Goal: Task Accomplishment & Management: Complete application form

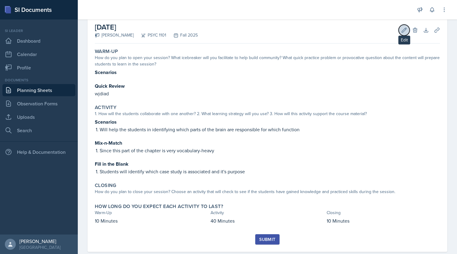
click at [401, 29] on icon at bounding box center [404, 30] width 6 height 6
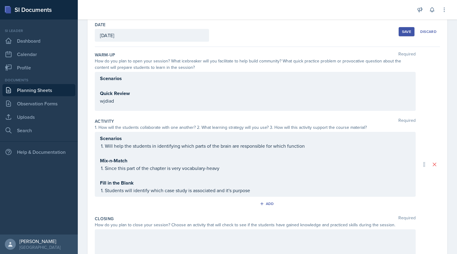
scroll to position [33, 0]
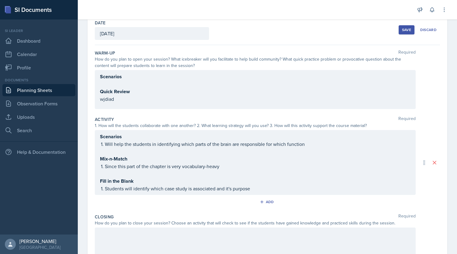
click at [99, 78] on div "Scenarios Quick Review wjdiad" at bounding box center [255, 89] width 321 height 39
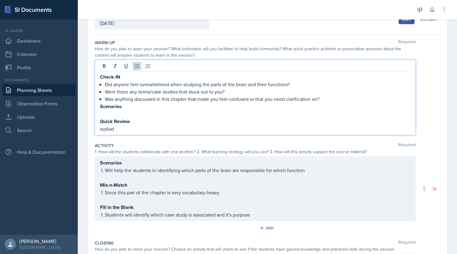
click at [121, 76] on p "Check-IN" at bounding box center [255, 77] width 311 height 8
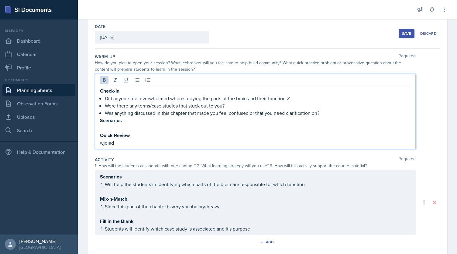
click at [402, 34] on div "Save" at bounding box center [406, 33] width 9 height 5
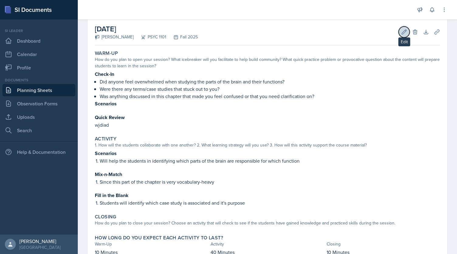
click at [402, 33] on icon at bounding box center [404, 31] width 5 height 5
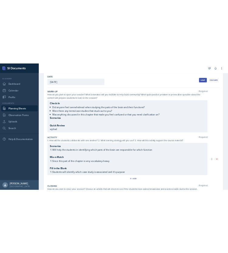
scroll to position [127, 0]
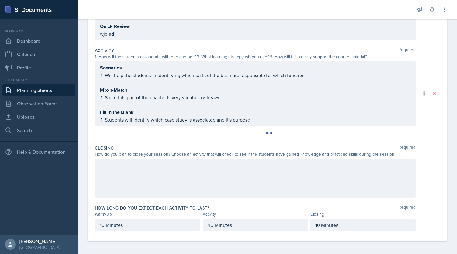
click at [183, 171] on div at bounding box center [255, 177] width 321 height 39
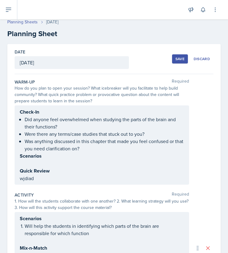
scroll to position [0, 0]
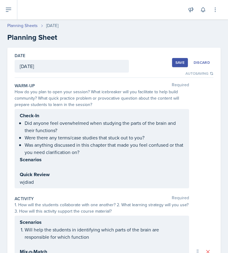
click at [23, 124] on div "Check-In Did anyone feel overwhelmed when studying the parts of the brain and t…" at bounding box center [102, 149] width 164 height 74
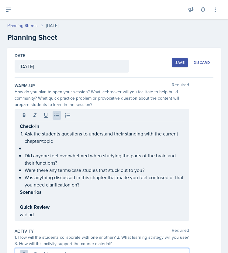
scroll to position [15, 0]
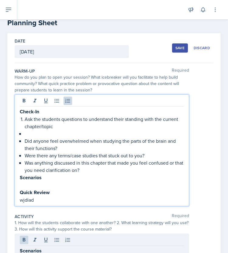
click at [23, 124] on div "Check-In Ask the students questions to understand their standing with the curre…" at bounding box center [102, 156] width 164 height 96
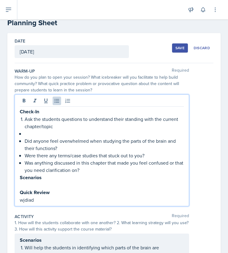
click at [31, 134] on p at bounding box center [104, 133] width 159 height 7
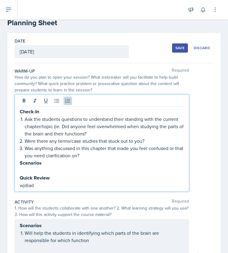
click at [25, 142] on p "Were there any terms/case studies that stuck out to you?" at bounding box center [104, 140] width 159 height 7
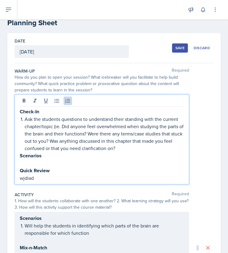
click at [128, 148] on p "Ask the students questions to understand their standing with the current chapte…" at bounding box center [104, 134] width 159 height 36
click at [61, 127] on p "Ask the students questions to understand their standing with the current chapte…" at bounding box center [104, 134] width 159 height 36
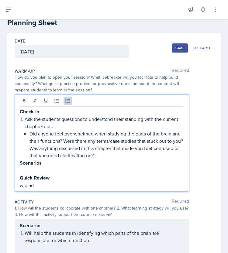
click at [72, 140] on p "Did anyone feel overwhelmed when studying the parts of the brain and their func…" at bounding box center [106, 144] width 154 height 29
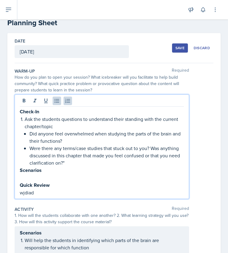
click at [151, 148] on p "Were there any terms/case studies that stuck out to you? Was anything discussed…" at bounding box center [106, 156] width 154 height 22
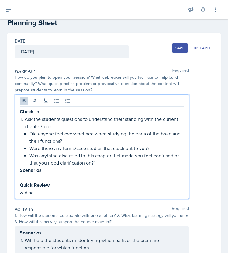
click at [34, 172] on strong "Scenarios" at bounding box center [31, 170] width 22 height 7
copy strong "Scenarios"
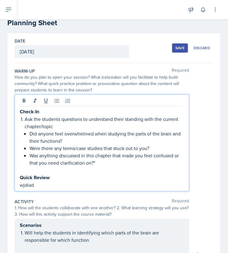
click at [60, 182] on p "wjdiad" at bounding box center [102, 185] width 164 height 7
click at [50, 178] on p "Quick Review" at bounding box center [102, 178] width 164 height 8
click at [69, 185] on p "wjdiad" at bounding box center [102, 185] width 164 height 7
click at [97, 161] on p "Was anything discussed in this chapter that made you feel confused or that you …" at bounding box center [106, 159] width 154 height 15
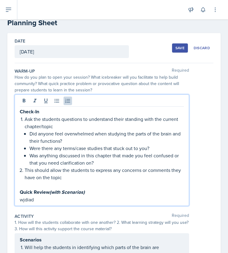
click at [42, 169] on p "This should allow the students to express any concerns or comments they have on…" at bounding box center [104, 174] width 159 height 15
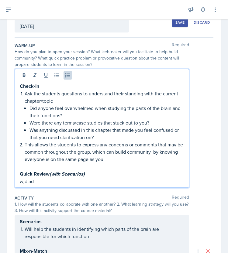
scroll to position [40, 0]
click at [158, 152] on p "This allows the students to express any concerns or comments that may be common…" at bounding box center [104, 152] width 159 height 22
click at [111, 159] on p "This allows the students to express any concerns or comments that may be common…" at bounding box center [104, 152] width 159 height 22
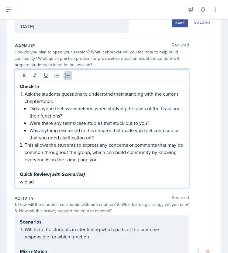
click at [114, 160] on p "This allows the students to express any concerns or comments that may be common…" at bounding box center [104, 152] width 159 height 22
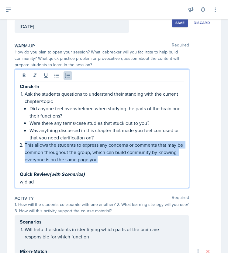
click at [114, 160] on p "This allows the students to express any concerns or comments that may be common…" at bounding box center [104, 152] width 159 height 22
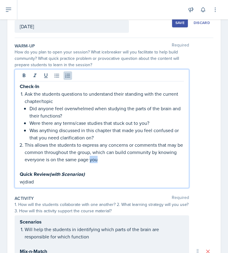
click at [114, 160] on p "This allows the students to express any concerns or comments that may be common…" at bounding box center [104, 152] width 159 height 22
click at [158, 152] on p "This allows the students to express any concerns or comments that may be common…" at bounding box center [104, 152] width 159 height 22
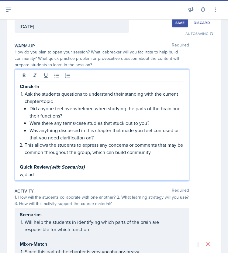
click at [73, 174] on p "wjdiad" at bounding box center [102, 174] width 164 height 7
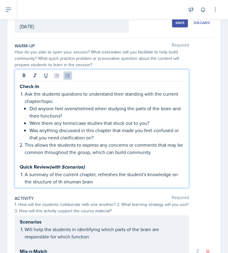
click at [66, 182] on p "A summary of the current chapter, refreshes the student's knowledge on the stru…" at bounding box center [104, 178] width 159 height 15
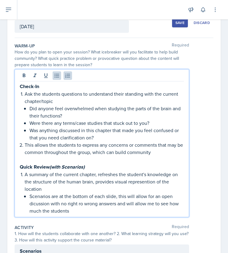
click at [151, 203] on p "Scenarios are at the bottom of each slide, this will allow for an open dicussio…" at bounding box center [106, 204] width 154 height 22
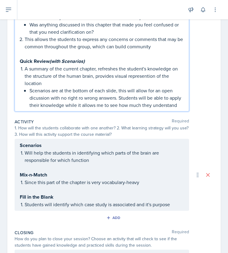
click at [93, 164] on p "Will help the students in identifying which parts of the brain are responsible …" at bounding box center [104, 156] width 159 height 15
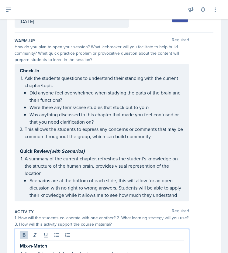
scroll to position [46, 0]
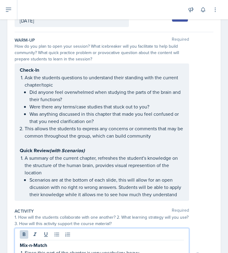
click at [62, 89] on p "Did anyone feel overwhelmed when studying the parts of the brain and their func…" at bounding box center [106, 95] width 154 height 15
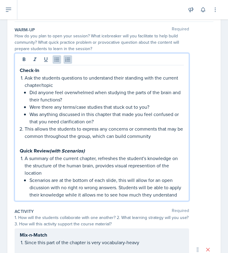
click at [59, 85] on p "Ask the students questions to understand their standing with the current chapte…" at bounding box center [104, 81] width 159 height 15
click at [106, 84] on p "Ask the students questions to understand their standing with the current chapte…" at bounding box center [104, 81] width 159 height 15
click at [111, 84] on p "Ask the students questions to understand their standing with the current chapte…" at bounding box center [104, 81] width 159 height 15
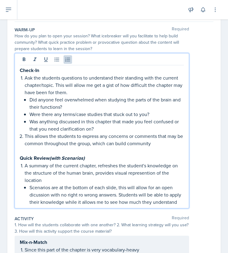
click at [97, 84] on p "Ask the students questions to understand their standing with the current chapte…" at bounding box center [104, 85] width 159 height 22
click at [86, 95] on p "Ask the students questions to understand their standing with the current chapte…" at bounding box center [104, 85] width 159 height 22
click at [167, 86] on p "Ask the students questions to understand their standing with the current chapte…" at bounding box center [104, 85] width 159 height 22
click at [32, 92] on p "Ask the students questions to understand their standing with the current chapte…" at bounding box center [104, 85] width 159 height 22
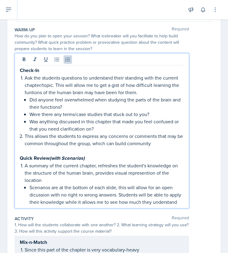
click at [33, 92] on p "Ask the students questions to understand their standing with the current chapte…" at bounding box center [104, 85] width 159 height 22
click at [171, 85] on p "Ask the students questions to understand their standing with the current chapte…" at bounding box center [104, 85] width 159 height 22
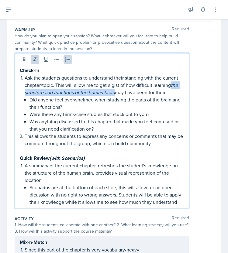
drag, startPoint x: 171, startPoint y: 84, endPoint x: 114, endPoint y: 95, distance: 58.2
click at [114, 95] on em "the structure and functions of the human brain" at bounding box center [102, 89] width 154 height 14
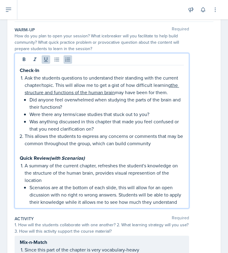
click at [126, 93] on p "Ask the students questions to understand their standing with the current chapte…" at bounding box center [104, 85] width 159 height 22
click at [130, 78] on p "Ask the students questions to understand their standing with the current chapte…" at bounding box center [104, 85] width 159 height 22
click at [101, 78] on p "Ask the students questions to understand their standing with the current chapte…" at bounding box center [104, 85] width 159 height 22
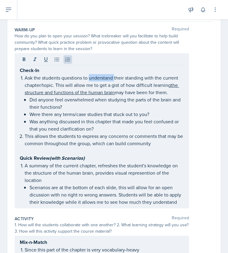
click at [104, 79] on p "Ask the students questions to understand their standing with the current chapte…" at bounding box center [104, 85] width 159 height 22
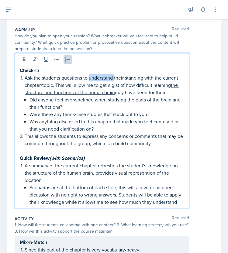
click at [104, 79] on p "Ask the students questions to understand their standing with the current chapte…" at bounding box center [104, 85] width 159 height 22
click at [30, 81] on p "Ask the students questions to get an idea of their standing with the current ch…" at bounding box center [104, 85] width 159 height 22
click at [133, 144] on p "This allows the students to express any concerns or comments that may be common…" at bounding box center [104, 140] width 159 height 15
click at [176, 147] on p "This allows the students to express any concerns/questions/comments that may be…" at bounding box center [104, 140] width 159 height 15
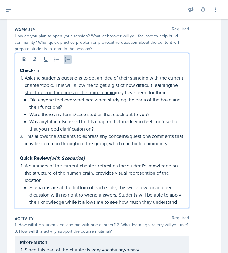
click at [151, 147] on p "This allows the students to express any concerns/questions/comments that may be…" at bounding box center [104, 140] width 159 height 15
click at [142, 147] on p "This allows the students to express any concerns/questions/comments that may be…" at bounding box center [104, 140] width 159 height 15
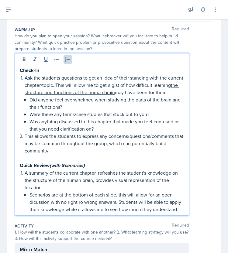
click at [88, 180] on p "A summary of the current chapter, refreshes the student's knowledge on the stru…" at bounding box center [104, 180] width 159 height 22
click at [95, 189] on p "A summary of the current chapter refreshes the student's knowledge on the struc…" at bounding box center [104, 180] width 159 height 22
click at [99, 187] on p "A summary of the current chapter refreshes the student's knowledge on the struc…" at bounding box center [104, 180] width 159 height 22
click at [56, 191] on p "A summary of the current chapter refreshes the student's knowledge on the struc…" at bounding box center [104, 180] width 159 height 22
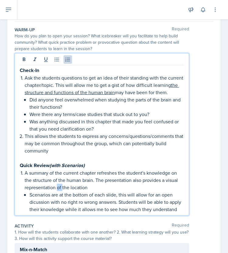
click at [56, 191] on p "A summary of the current chapter refreshes the student's knowledge on the struc…" at bounding box center [104, 180] width 159 height 22
click at [95, 191] on p "A summary of the current chapter refreshes the student's knowledge on the struc…" at bounding box center [104, 180] width 159 height 22
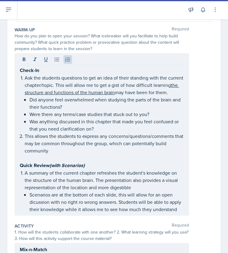
click at [118, 191] on p "A summary of the current chapter refreshes the student's knowledge on the struc…" at bounding box center [104, 180] width 159 height 22
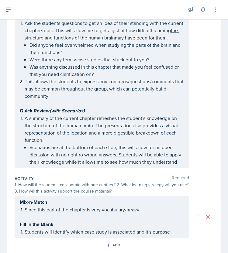
scroll to position [115, 0]
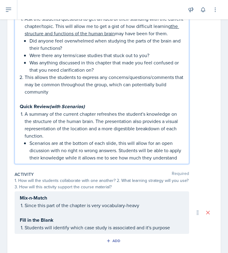
drag, startPoint x: 119, startPoint y: 151, endPoint x: 126, endPoint y: 151, distance: 7.6
click at [119, 151] on p "Scenarios are at the bottom of each slide, this will allow for an open dicussio…" at bounding box center [106, 151] width 154 height 22
click at [140, 152] on p "Scenarios are at the bottom of each slide, which will allow for an open dicussi…" at bounding box center [106, 151] width 154 height 22
click at [131, 151] on p "Scenarios are at the bottom of each slide, which will allow for an open dicussi…" at bounding box center [106, 151] width 154 height 22
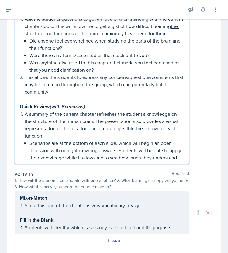
click at [39, 156] on p "Scenarios are at the bottom of each slide, which will begin an open dicussion w…" at bounding box center [106, 151] width 154 height 22
click at [54, 157] on p "Scenarios are at the bottom of each slide, which will begin an open discussion …" at bounding box center [106, 151] width 154 height 22
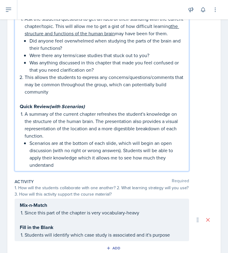
click at [78, 164] on p "Scenarios are at the bottom of each slide, which will begin an open discussion …" at bounding box center [106, 154] width 154 height 29
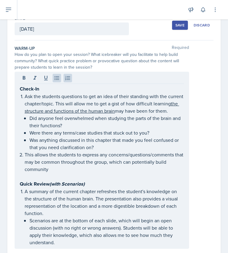
scroll to position [36, 0]
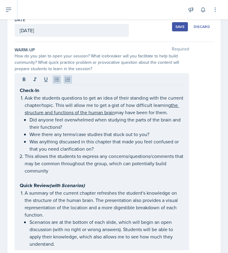
click at [175, 25] on div "Save" at bounding box center [179, 26] width 9 height 5
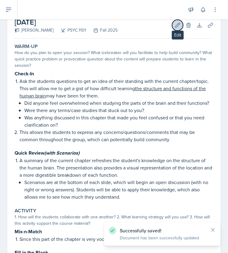
click at [175, 28] on icon at bounding box center [178, 25] width 6 height 6
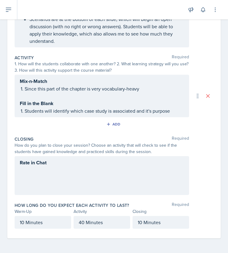
scroll to position [234, 0]
click at [25, 92] on li "Since this part of the chapter is very vocabulary-heavy" at bounding box center [104, 88] width 159 height 7
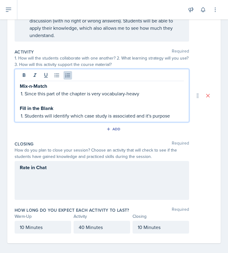
scroll to position [244, 0]
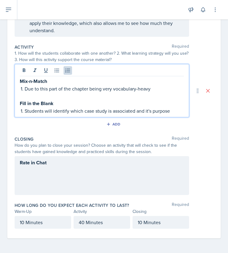
click at [137, 91] on p "Due to this part of the chapter being very vocabulary-heavy" at bounding box center [104, 88] width 159 height 7
click at [136, 91] on p "Due to this part of the chapter being very vocabulary-heavy" at bounding box center [104, 88] width 159 height 7
click at [148, 90] on p "Due to this part of the chapter being very vocab-heavy" at bounding box center [104, 88] width 159 height 7
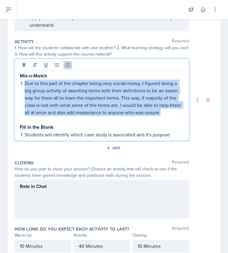
drag, startPoint x: 178, startPoint y: 119, endPoint x: 25, endPoint y: 90, distance: 155.4
click at [25, 90] on p "Due to this part of the chapter being very vocab-heavy, I figured doing a big g…" at bounding box center [104, 98] width 159 height 36
copy p "Due to this part of the chapter being very vocab-heavy, I figured doing a big g…"
drag, startPoint x: 64, startPoint y: 98, endPoint x: 50, endPoint y: 94, distance: 14.8
click at [64, 98] on p "Due to this part of the chapter being very vocab-heavy, I figured doing a big g…" at bounding box center [104, 98] width 159 height 36
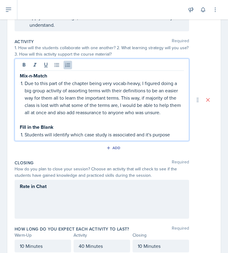
click at [32, 90] on p "Due to this part of the chapter being very vocab-heavy, I figured doing a big g…" at bounding box center [104, 98] width 159 height 36
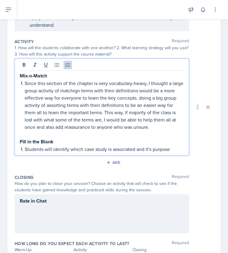
click at [82, 100] on p "Since this section of the chapter is very vocabulary-heavy, I thought a large g…" at bounding box center [104, 105] width 159 height 51
click at [150, 105] on p "Since this section of the chapter is very vocabulary-heavy, I thought a large g…" at bounding box center [104, 105] width 159 height 51
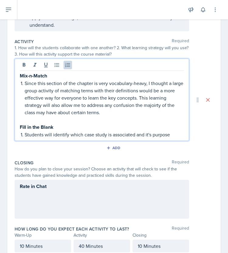
click at [153, 113] on p "Since this section of the chapter is very vocabulary-heavy, I thought a large g…" at bounding box center [104, 98] width 159 height 36
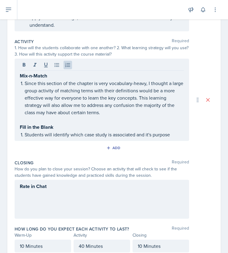
click at [151, 104] on p "Since this section of the chapter is very vocabulary-heavy, I thought a large g…" at bounding box center [104, 98] width 159 height 36
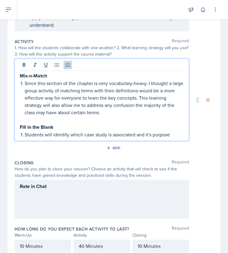
click at [134, 123] on p at bounding box center [102, 119] width 164 height 7
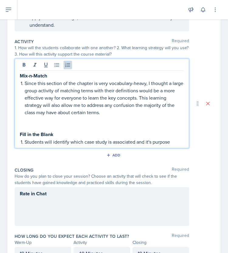
click at [152, 104] on p "Since this section of the chapter is very vocabulary-heavy, I thought a large g…" at bounding box center [104, 98] width 159 height 36
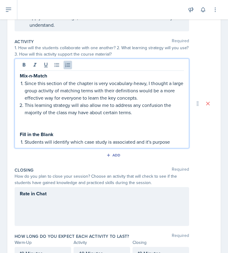
click at [145, 116] on p "This learning strategy will also allow me to address any confusion the majority…" at bounding box center [104, 109] width 159 height 15
click at [85, 113] on p "This learning strategy will also allow me to address any confusion the majority…" at bounding box center [104, 109] width 159 height 15
click at [144, 122] on p at bounding box center [104, 119] width 159 height 7
click at [144, 116] on p "This learning strategy will allow me to address any confusion the majority of t…" at bounding box center [104, 109] width 159 height 15
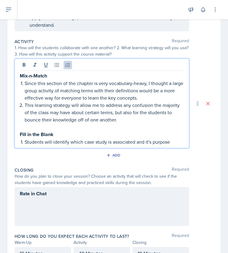
click at [25, 146] on p "Students will identify which case study is associated and it's purpose" at bounding box center [104, 141] width 159 height 7
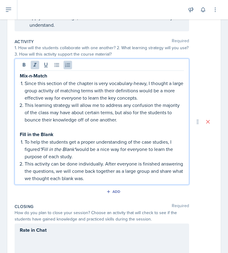
click at [111, 123] on p "This learning strategy will allow me to address any confusion the majority of t…" at bounding box center [104, 113] width 159 height 22
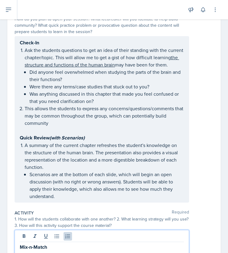
scroll to position [74, 0]
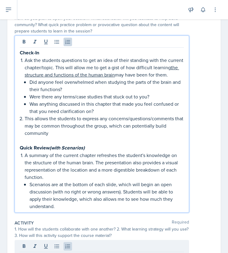
click at [64, 131] on p "This allows the students to express any concerns/questions/comments that may be…" at bounding box center [104, 126] width 159 height 22
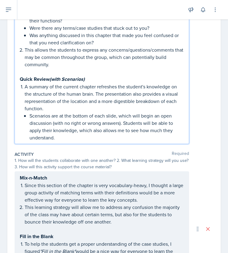
scroll to position [143, 0]
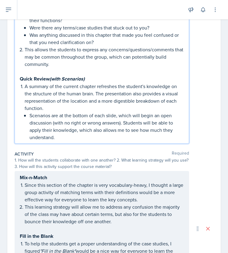
click at [35, 118] on p "Scenarios are at the bottom of each slide, which will begin an open discussion …" at bounding box center [106, 126] width 154 height 29
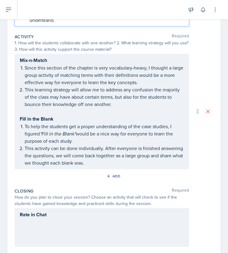
scroll to position [263, 0]
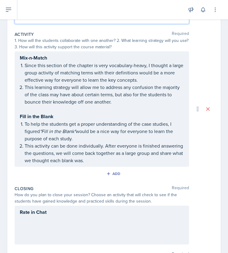
click at [80, 142] on p "To help the students get a proper understanding of the case studies, I figured …" at bounding box center [104, 131] width 159 height 22
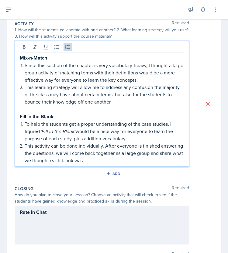
click at [92, 142] on p "To help the students get a proper understanding of the case studies, I figured …" at bounding box center [104, 131] width 159 height 22
click at [78, 153] on p "This activity can be done individually. After everyone is finished answering th…" at bounding box center [104, 153] width 159 height 22
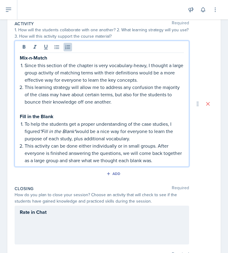
click at [49, 160] on p "This activity can be done either individually or in small groups. After everyon…" at bounding box center [104, 153] width 159 height 22
click at [48, 160] on p "This activity can be done either individually or in small groups. After everyon…" at bounding box center [104, 153] width 159 height 22
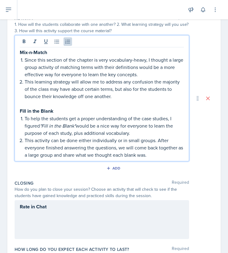
click at [47, 126] on p "To help the students get a proper understanding of the case studies, I figured …" at bounding box center [104, 126] width 159 height 22
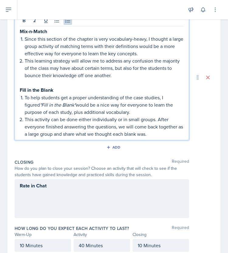
scroll to position [290, 0]
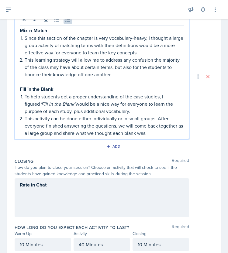
click at [136, 74] on p "This learning strategy will allow me to address any confusion the majority of t…" at bounding box center [104, 67] width 159 height 22
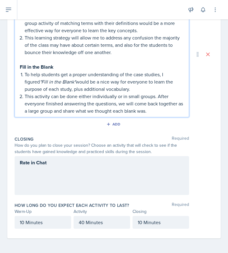
click at [83, 112] on p "This activity can be done either individually or in small groups. After everyon…" at bounding box center [104, 104] width 159 height 22
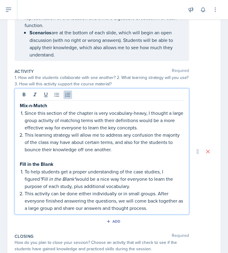
scroll to position [230, 0]
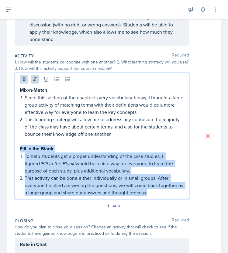
drag, startPoint x: 159, startPoint y: 201, endPoint x: 19, endPoint y: 157, distance: 147.2
click at [19, 157] on div "Mix-n-Match Since this section of the chapter is very vocabulary-heavy, I thoug…" at bounding box center [102, 136] width 175 height 126
copy div "Fill in the Blank To help students get a proper understanding of the case studi…"
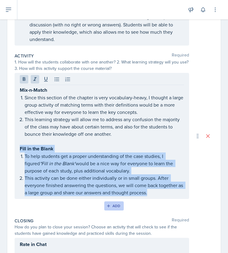
click at [106, 208] on icon "button" at bounding box center [108, 206] width 4 height 4
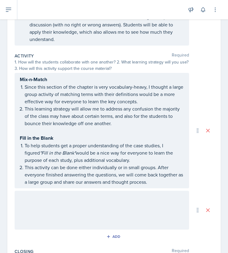
click at [77, 219] on div at bounding box center [102, 210] width 175 height 39
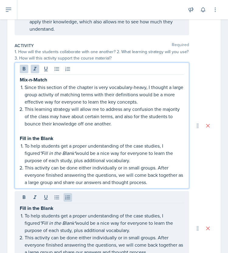
click at [100, 165] on p "This activity can be done either individually or in small groups. After everyon…" at bounding box center [104, 175] width 159 height 22
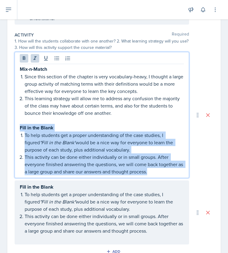
drag, startPoint x: 159, startPoint y: 179, endPoint x: 14, endPoint y: 134, distance: 152.5
click at [14, 134] on div "Date [DATE] [DATE] 27 28 29 30 31 1 2 3 4 5 6 7 8 9 10 11 12 13 14 15 16 17 18 …" at bounding box center [113, 81] width 213 height 570
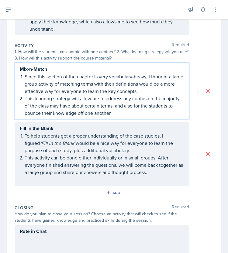
click at [80, 183] on div "Fill in the Blank To help students get a proper understanding of the case studi…" at bounding box center [102, 154] width 164 height 59
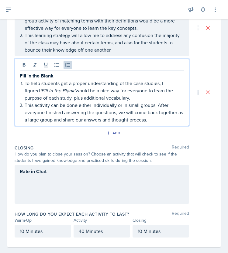
click at [61, 183] on p at bounding box center [102, 178] width 164 height 7
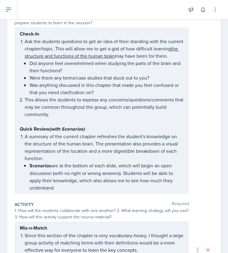
scroll to position [71, 0]
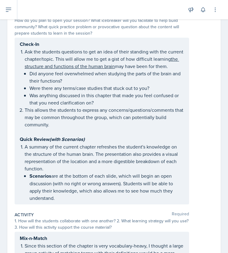
click at [25, 52] on p "Ask the students questions to get an idea of their standing with the current ch…" at bounding box center [104, 59] width 159 height 22
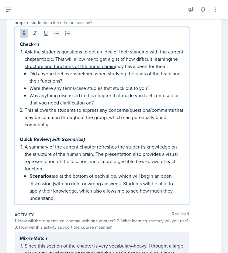
click at [25, 52] on p "Ask the students questions to get an idea of their standing with the current ch…" at bounding box center [104, 59] width 159 height 22
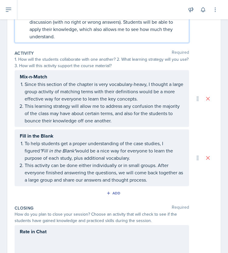
scroll to position [318, 0]
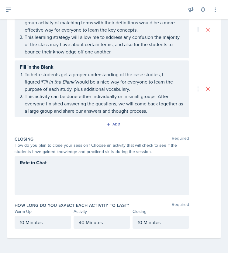
click at [48, 178] on div "Rate in Chat" at bounding box center [102, 175] width 175 height 39
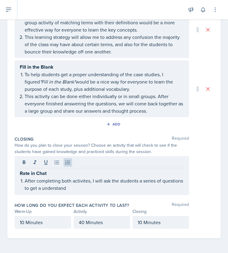
click at [63, 191] on p "After completing both activites, I will ask the students a series of questions …" at bounding box center [104, 184] width 159 height 15
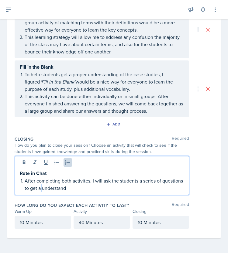
click at [63, 191] on p "After completing both activites, I will ask the students a series of questions …" at bounding box center [104, 184] width 159 height 15
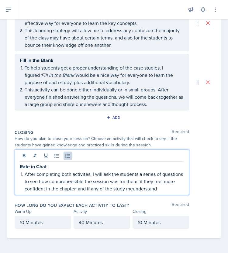
scroll to position [318, 0]
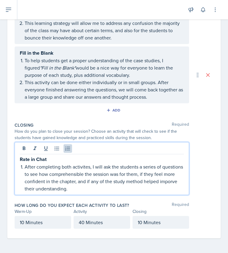
click at [87, 180] on p "After completing both activites, I will ask the students a series of questions …" at bounding box center [104, 177] width 159 height 29
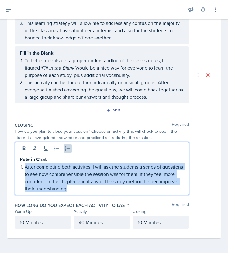
copy p "After completing both activites, I will ask the students a series of questions …"
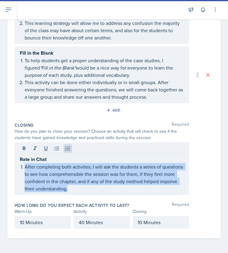
click at [62, 177] on p "After completing both activites, I will ask the students a series of questions …" at bounding box center [104, 177] width 159 height 29
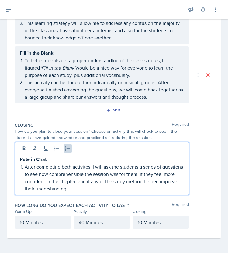
click at [83, 169] on p "After completing both activites, I will ask the students a series of questions …" at bounding box center [104, 177] width 159 height 29
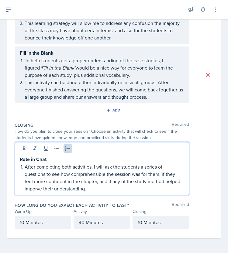
click at [73, 172] on p "After completing both activities, I will ask the students a series of questions…" at bounding box center [104, 177] width 159 height 29
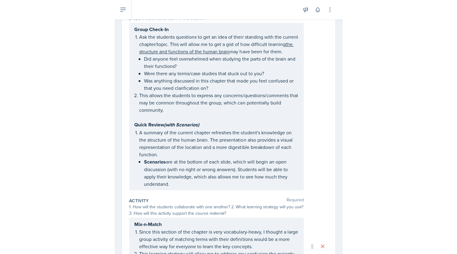
scroll to position [0, 0]
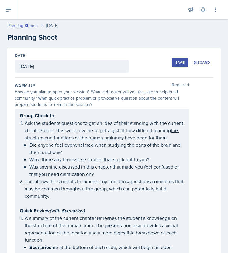
click at [177, 64] on div "Save" at bounding box center [179, 62] width 9 height 5
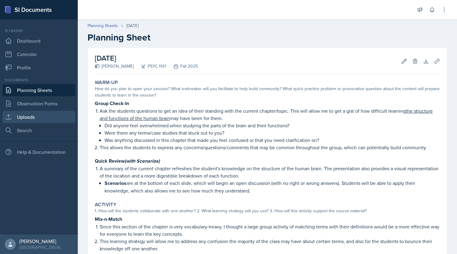
click at [36, 117] on link "Uploads" at bounding box center [38, 117] width 73 height 12
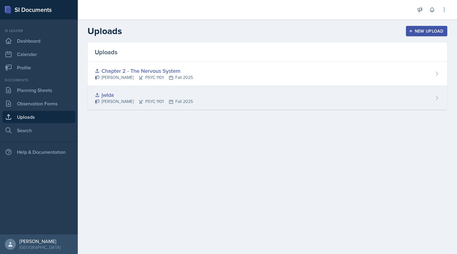
click at [179, 96] on div "jwlda" at bounding box center [144, 95] width 98 height 8
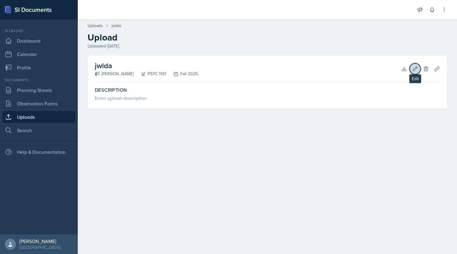
click at [414, 72] on button "Edit" at bounding box center [415, 68] width 11 height 11
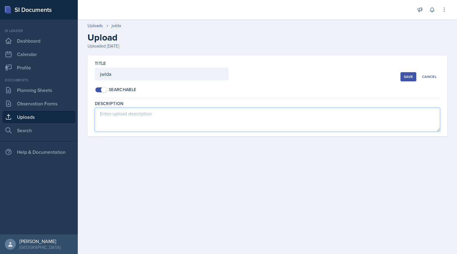
click at [248, 123] on textarea at bounding box center [267, 120] width 345 height 24
paste textarea "[URL][DOMAIN_NAME]"
type textarea "[URL][DOMAIN_NAME]"
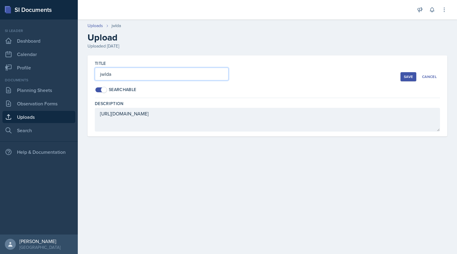
click at [150, 72] on input "jwlda" at bounding box center [162, 74] width 134 height 13
type input "Chapter 2 - Brain's Parts and Functions"
click at [412, 76] on div "Save" at bounding box center [408, 76] width 9 height 5
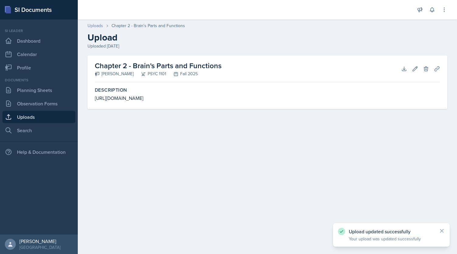
click at [99, 26] on link "Uploads" at bounding box center [96, 26] width 16 height 6
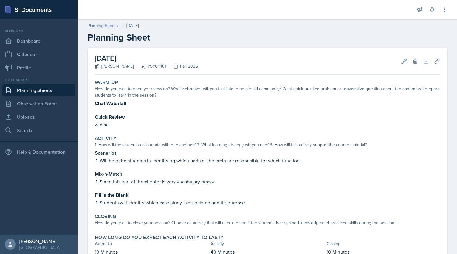
click at [109, 27] on link "Planning Sheets" at bounding box center [103, 26] width 30 height 6
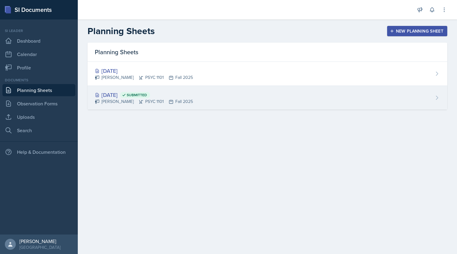
click at [138, 95] on div "Aug 26th, 2025 Submitted" at bounding box center [144, 95] width 98 height 8
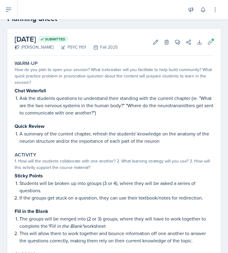
scroll to position [140, 0]
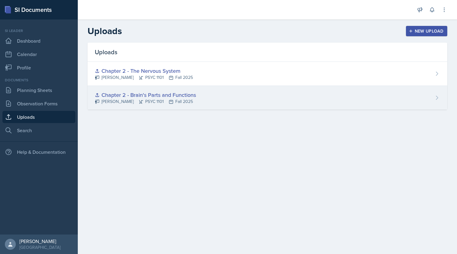
click at [157, 97] on div "Chapter 2 - Brain's Parts and Functions" at bounding box center [145, 95] width 101 height 8
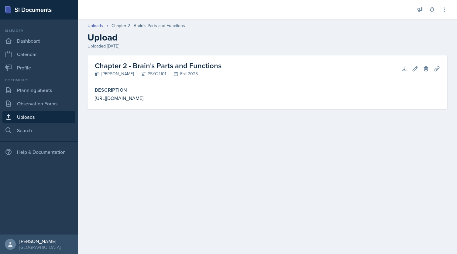
click at [155, 64] on h2 "Chapter 2 - Brain's Parts and Functions" at bounding box center [158, 65] width 127 height 11
copy div "Chapter 2 - Brain's Parts and Functions"
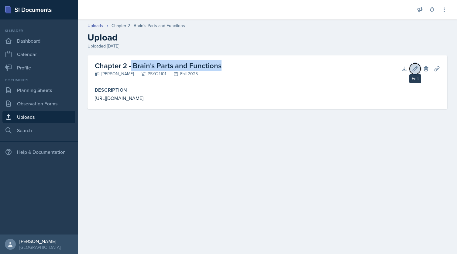
click at [416, 68] on icon at bounding box center [415, 68] width 5 height 5
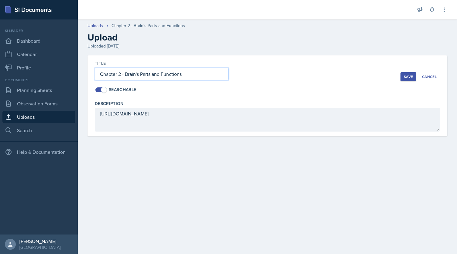
click at [188, 78] on input "Chapter 2 - Brain's Parts and Functions" at bounding box center [162, 74] width 134 height 13
type input "Chapter 2 - Brai"
click at [408, 75] on div "Save" at bounding box center [408, 76] width 9 height 5
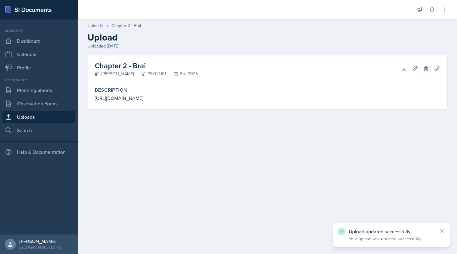
click at [97, 24] on link "Uploads" at bounding box center [96, 26] width 16 height 6
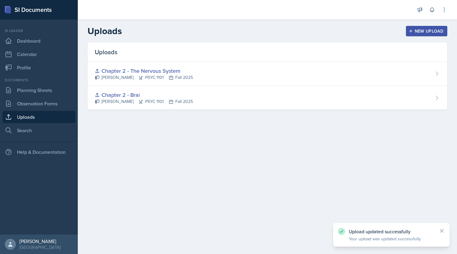
click at [425, 29] on div "New Upload" at bounding box center [427, 31] width 34 height 5
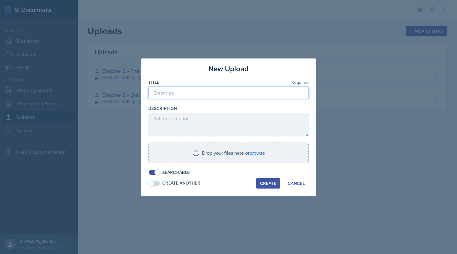
click at [187, 95] on input at bounding box center [228, 92] width 161 height 13
paste input "Chapter 2 - Brain's Parts and Functions"
type input "Chapter 2 - Brain's Parts and Functions"
click at [264, 182] on div "Create" at bounding box center [268, 183] width 16 height 5
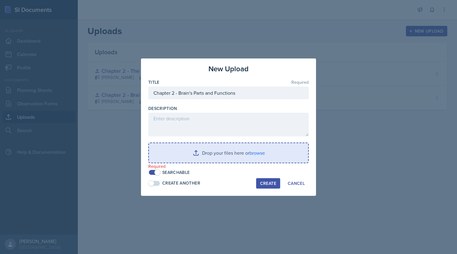
click at [252, 153] on input "file" at bounding box center [228, 152] width 159 height 19
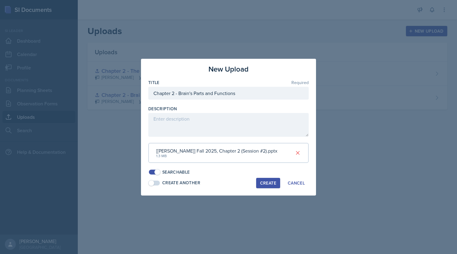
click at [263, 183] on div "Create" at bounding box center [268, 182] width 16 height 5
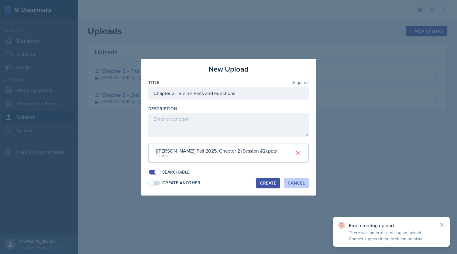
click at [306, 183] on button "Cancel" at bounding box center [296, 183] width 25 height 10
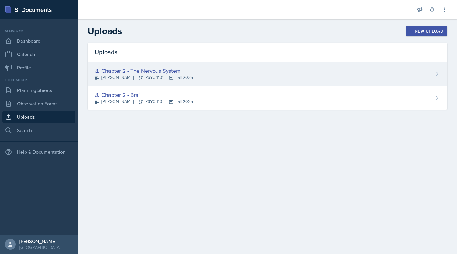
click at [169, 75] on icon at bounding box center [171, 77] width 5 height 5
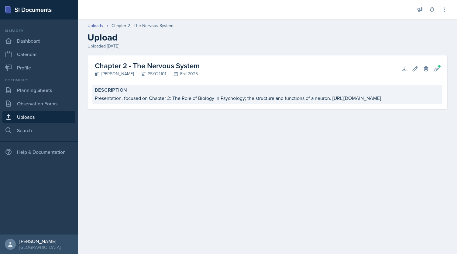
click at [193, 98] on div "Presentation, focused on Chapter 2: The Role of Biology in Psychology; the stru…" at bounding box center [267, 97] width 345 height 7
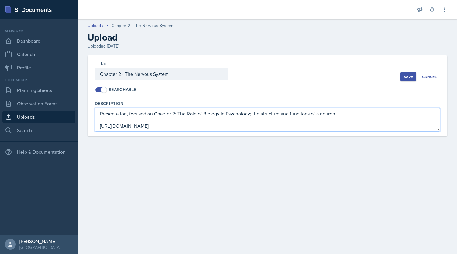
click at [182, 114] on textarea "Presentation, focused on Chapter 2: The Role of Biology in Psychology; the stru…" at bounding box center [267, 120] width 345 height 24
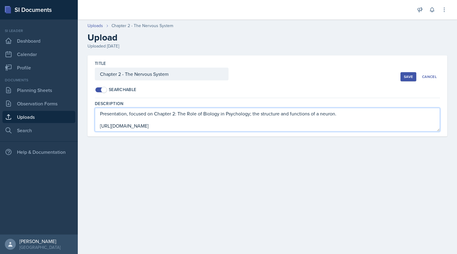
click at [182, 114] on textarea "Presentation, focused on Chapter 2: The Role of Biology in Psychology; the stru…" at bounding box center [267, 120] width 345 height 24
type textarea "Canva Presentation, focused on Chapter 2: The Role of Biology in Psychology, th…"
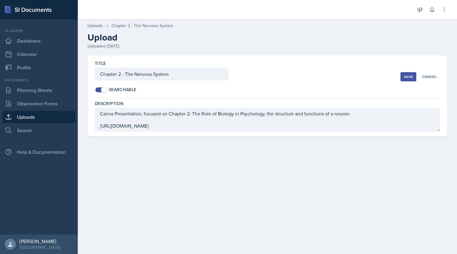
click at [407, 78] on div "Save" at bounding box center [408, 76] width 9 height 5
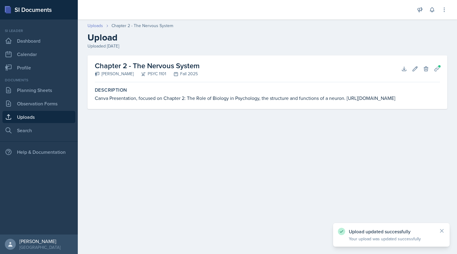
click at [95, 28] on link "Uploads" at bounding box center [96, 26] width 16 height 6
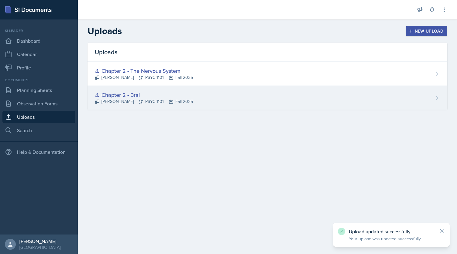
click at [149, 103] on div "Kendall Gibson PSYC 1101 Fall 2025" at bounding box center [144, 101] width 98 height 6
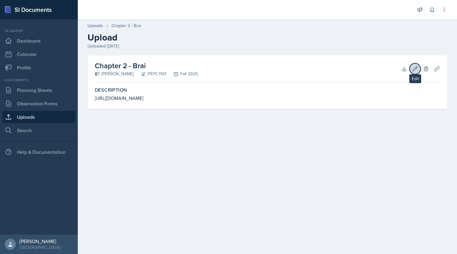
click at [415, 69] on icon at bounding box center [415, 68] width 5 height 5
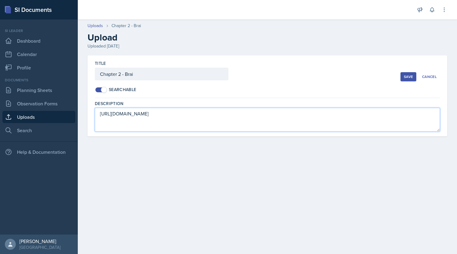
click at [102, 113] on textarea "[URL][DOMAIN_NAME]" at bounding box center [267, 120] width 345 height 24
paste textarea "Presentation, focused on Chapter 2: The Role of Biology in Psychology; the stru…"
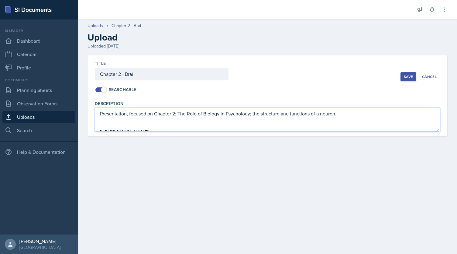
click at [99, 113] on textarea "Presentation, focused on Chapter 2: The Role of Biology in Psychology; the stru…" at bounding box center [267, 120] width 345 height 24
click at [267, 115] on textarea "Canva Presentation, focused on Chapter 2: The Role of Biology in Psychology; th…" at bounding box center [267, 120] width 345 height 24
type textarea "Canva Presentation, focused on Chapter 2: The Role of Biology in Psychology, th…"
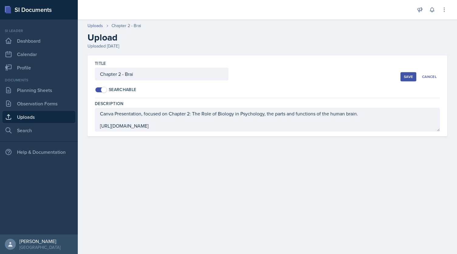
click at [407, 76] on div "Save" at bounding box center [408, 76] width 9 height 5
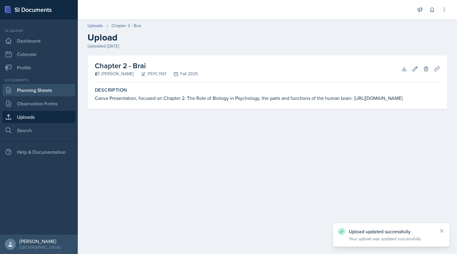
click at [36, 90] on link "Planning Sheets" at bounding box center [38, 90] width 73 height 12
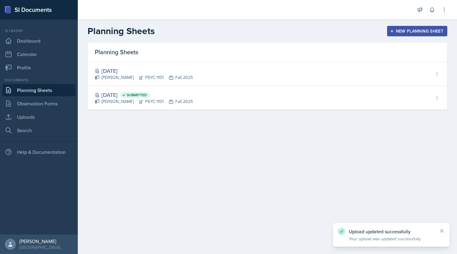
click at [36, 90] on link "Planning Sheets" at bounding box center [38, 90] width 73 height 12
click at [30, 116] on link "Uploads" at bounding box center [38, 117] width 73 height 12
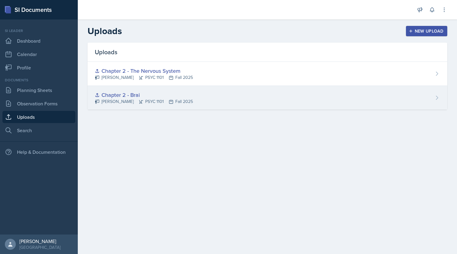
click at [211, 101] on div "Chapter 2 - Brai Kendall Gibson PSYC 1101 Fall 2025" at bounding box center [268, 98] width 360 height 24
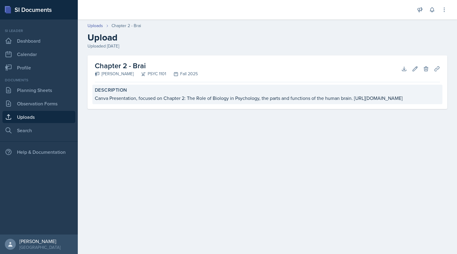
click at [218, 102] on div "Canva Presentation, focused on Chapter 2: The Role of Biology in Psychology, th…" at bounding box center [267, 97] width 345 height 7
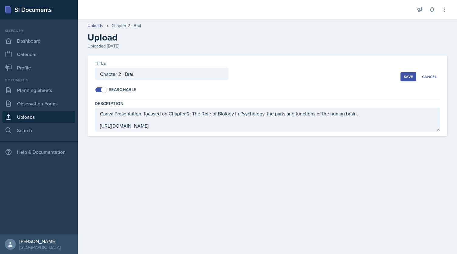
scroll to position [6, 0]
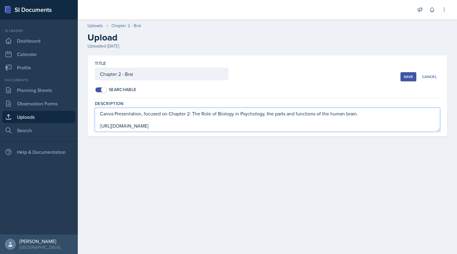
drag, startPoint x: 368, startPoint y: 125, endPoint x: 86, endPoint y: 117, distance: 281.7
click at [86, 117] on div "Title Chapter 2 - Brai Searchable Save Cancel Description Canva Presentation, f…" at bounding box center [267, 102] width 379 height 95
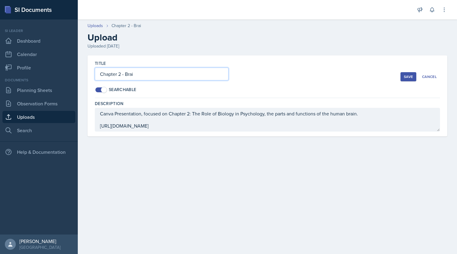
click at [175, 71] on input "Chapter 2 - Brai" at bounding box center [162, 74] width 134 height 13
type input "Chapter 2 - Brain's Parts and Functions"
click at [408, 78] on div "Save" at bounding box center [408, 76] width 9 height 5
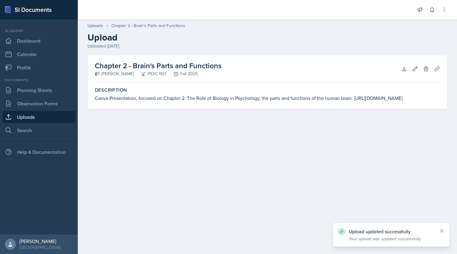
click at [47, 115] on link "Uploads" at bounding box center [38, 117] width 73 height 12
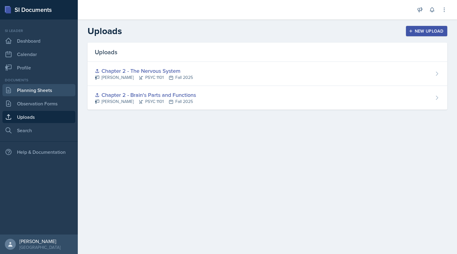
click at [43, 87] on link "Planning Sheets" at bounding box center [38, 90] width 73 height 12
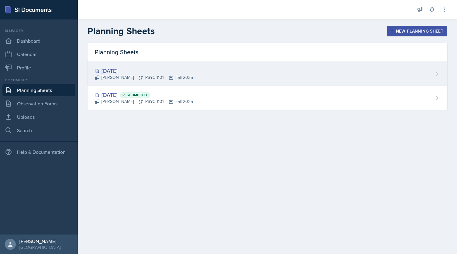
click at [156, 72] on div "[DATE]" at bounding box center [144, 71] width 98 height 8
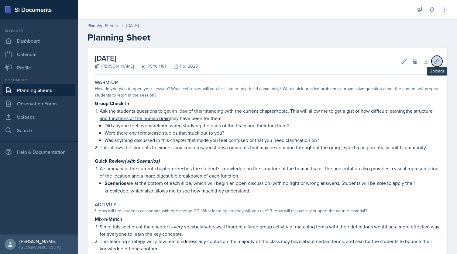
click at [433, 56] on button "Uploads" at bounding box center [437, 61] width 11 height 11
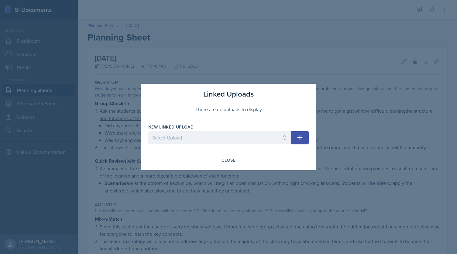
click at [224, 144] on div at bounding box center [219, 147] width 143 height 6
click at [205, 136] on select "Select Upload Chapter 2 - The Nervous System Chapter 2 - Brain's Parts and Func…" at bounding box center [219, 137] width 143 height 13
select select "83f84dd5-df42-430d-930d-3b82e4446d26"
click at [148, 131] on select "Select Upload Chapter 2 - The Nervous System Chapter 2 - Brain's Parts and Func…" at bounding box center [219, 137] width 143 height 13
click at [300, 140] on icon "button" at bounding box center [299, 137] width 7 height 7
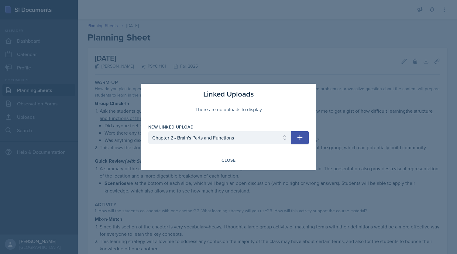
select select
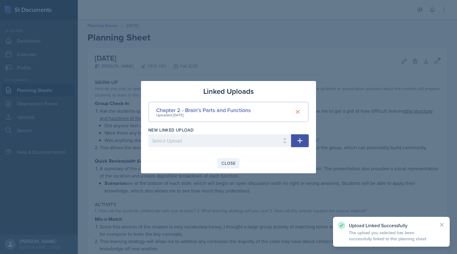
click at [233, 163] on div "Close" at bounding box center [229, 163] width 14 height 5
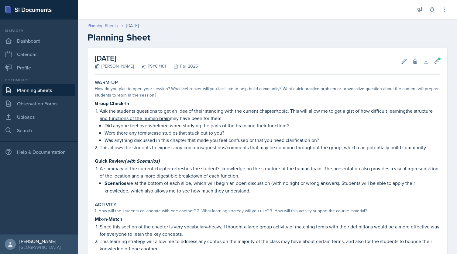
click at [111, 26] on link "Planning Sheets" at bounding box center [103, 26] width 30 height 6
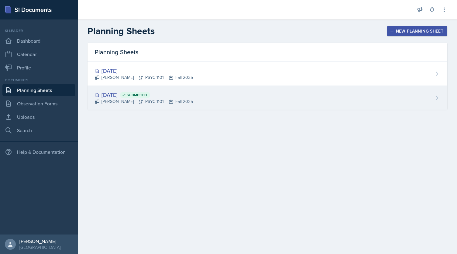
click at [156, 103] on div "Kendall Gibson PSYC 1101 Fall 2025" at bounding box center [144, 101] width 98 height 6
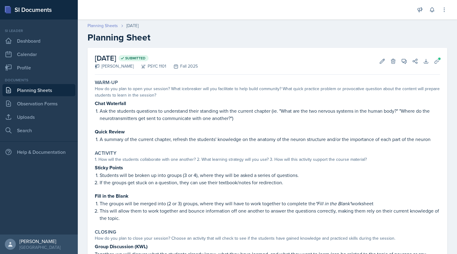
click at [109, 26] on link "Planning Sheets" at bounding box center [103, 26] width 30 height 6
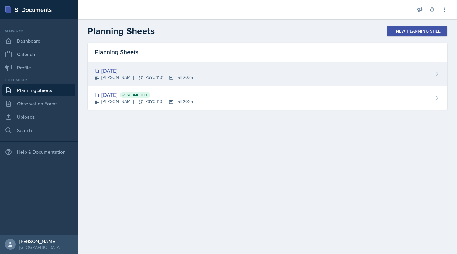
click at [168, 83] on div "Aug 28th, 2025 Kendall Gibson PSYC 1101 Fall 2025" at bounding box center [268, 74] width 360 height 24
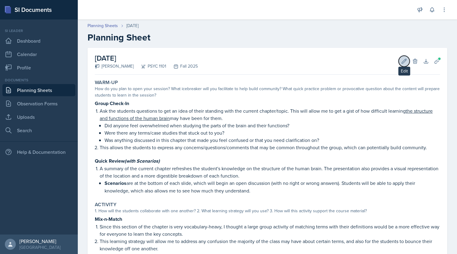
click at [402, 61] on icon at bounding box center [404, 61] width 5 height 5
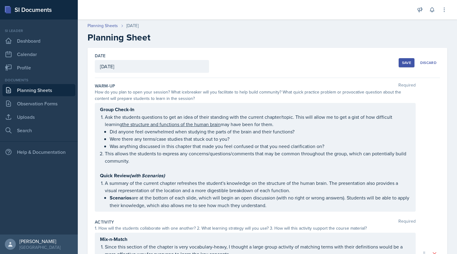
scroll to position [193, 0]
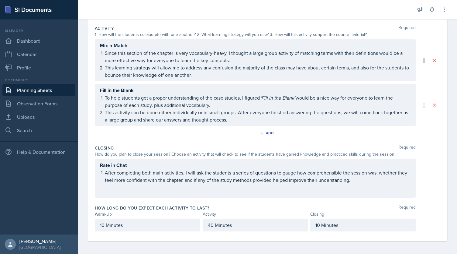
click at [230, 190] on div "Rate in Chat After completing both main activities, I will ask the students a s…" at bounding box center [255, 177] width 321 height 39
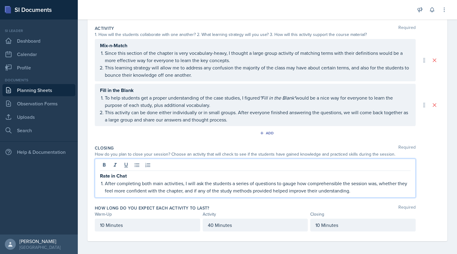
click at [361, 193] on div "Rate in Chat After completing both main activities, I will ask the students a s…" at bounding box center [255, 177] width 321 height 39
click at [368, 189] on p "After completing both main activities, I will ask the students a series of ques…" at bounding box center [258, 186] width 306 height 15
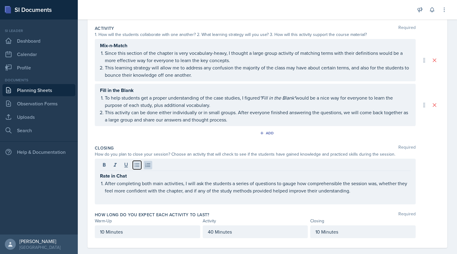
click at [134, 164] on icon at bounding box center [137, 165] width 6 height 6
click at [146, 166] on button at bounding box center [148, 165] width 9 height 9
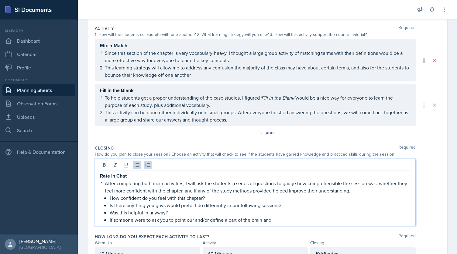
click at [224, 220] on p "If someone were to ask you to point our and/or define a part of the brain and" at bounding box center [260, 219] width 301 height 7
click at [275, 220] on p "If someone were to ask you to point out and/or define the functions of a part o…" at bounding box center [260, 219] width 301 height 7
click at [277, 219] on p "If someone were to ask you to point out and/or define the functions of a part i…" at bounding box center [260, 219] width 301 height 7
click at [310, 216] on p "If someone were to ask you to point out and/or define the functions of a part i…" at bounding box center [260, 219] width 301 height 7
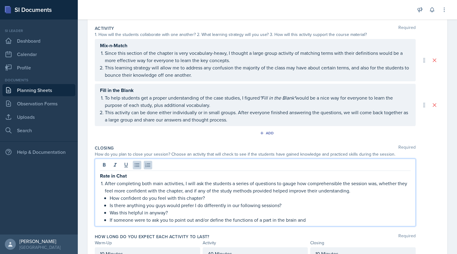
click at [310, 216] on p "If someone were to ask you to point out and/or define the functions of a part i…" at bounding box center [260, 219] width 301 height 7
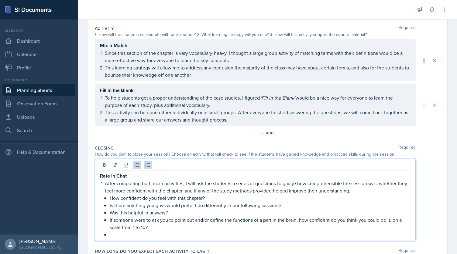
click at [154, 211] on p "Was this helpful in anyway?" at bounding box center [260, 212] width 301 height 7
click at [131, 231] on p at bounding box center [260, 233] width 301 height 7
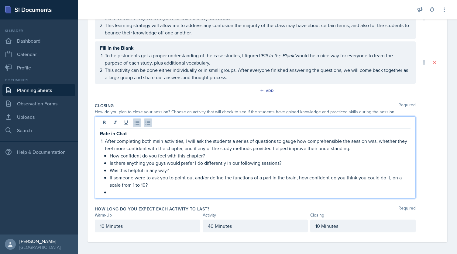
scroll to position [236, 0]
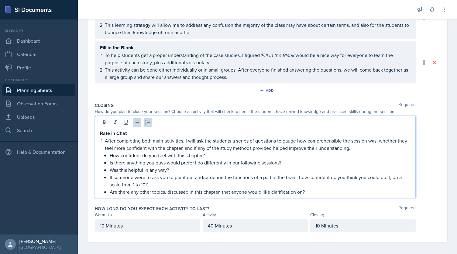
click at [157, 190] on p "Are there any other topics, discussed in this chapter, that anyone would like c…" at bounding box center [260, 191] width 301 height 7
click at [209, 190] on p "Are there any other topics discussed in this chapter, that anyone would like cl…" at bounding box center [260, 191] width 301 height 7
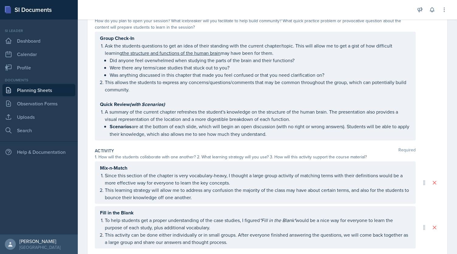
scroll to position [0, 0]
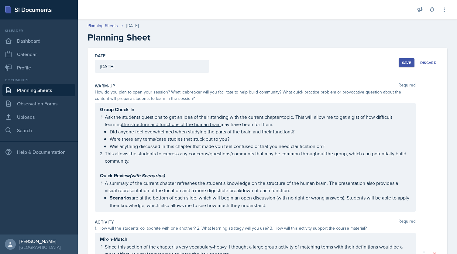
click at [402, 61] on div "Save" at bounding box center [406, 62] width 9 height 5
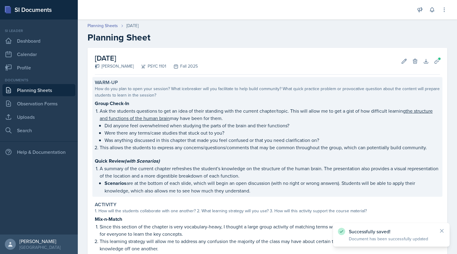
scroll to position [197, 0]
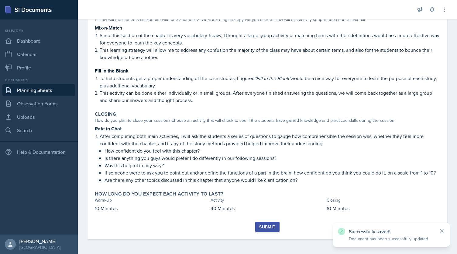
click at [260, 230] on button "Submit" at bounding box center [267, 226] width 24 height 10
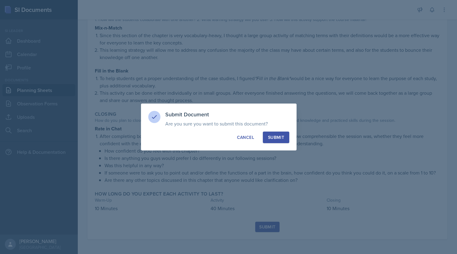
click at [276, 141] on button "Submit" at bounding box center [276, 137] width 26 height 12
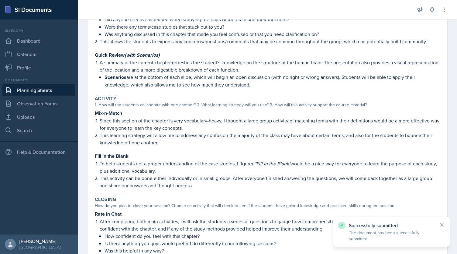
scroll to position [0, 0]
